Goal: Information Seeking & Learning: Learn about a topic

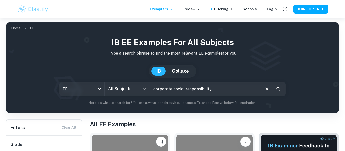
type input "corporate social responsibility"
click at [128, 89] on input "All Subjects" at bounding box center [123, 89] width 33 height 10
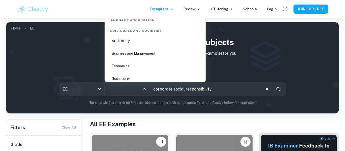
scroll to position [583, 0]
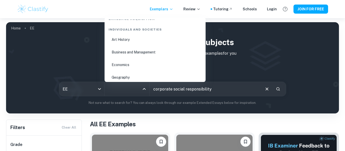
click at [149, 51] on li "Business and Management" at bounding box center [155, 52] width 97 height 12
type input "Business and Management"
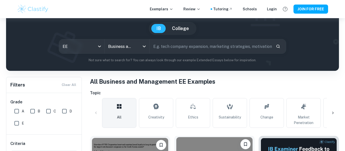
scroll to position [42, 0]
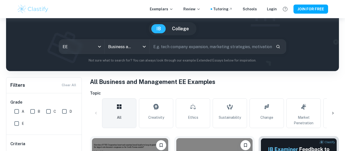
click at [177, 49] on input "text" at bounding box center [211, 47] width 122 height 14
type input "corporate social responsibility"
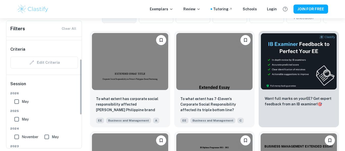
scroll to position [23, 0]
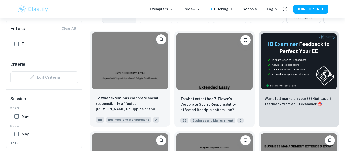
click at [142, 78] on img at bounding box center [130, 60] width 76 height 57
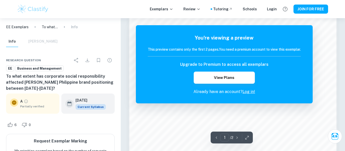
scroll to position [356, 0]
